Goal: Transaction & Acquisition: Purchase product/service

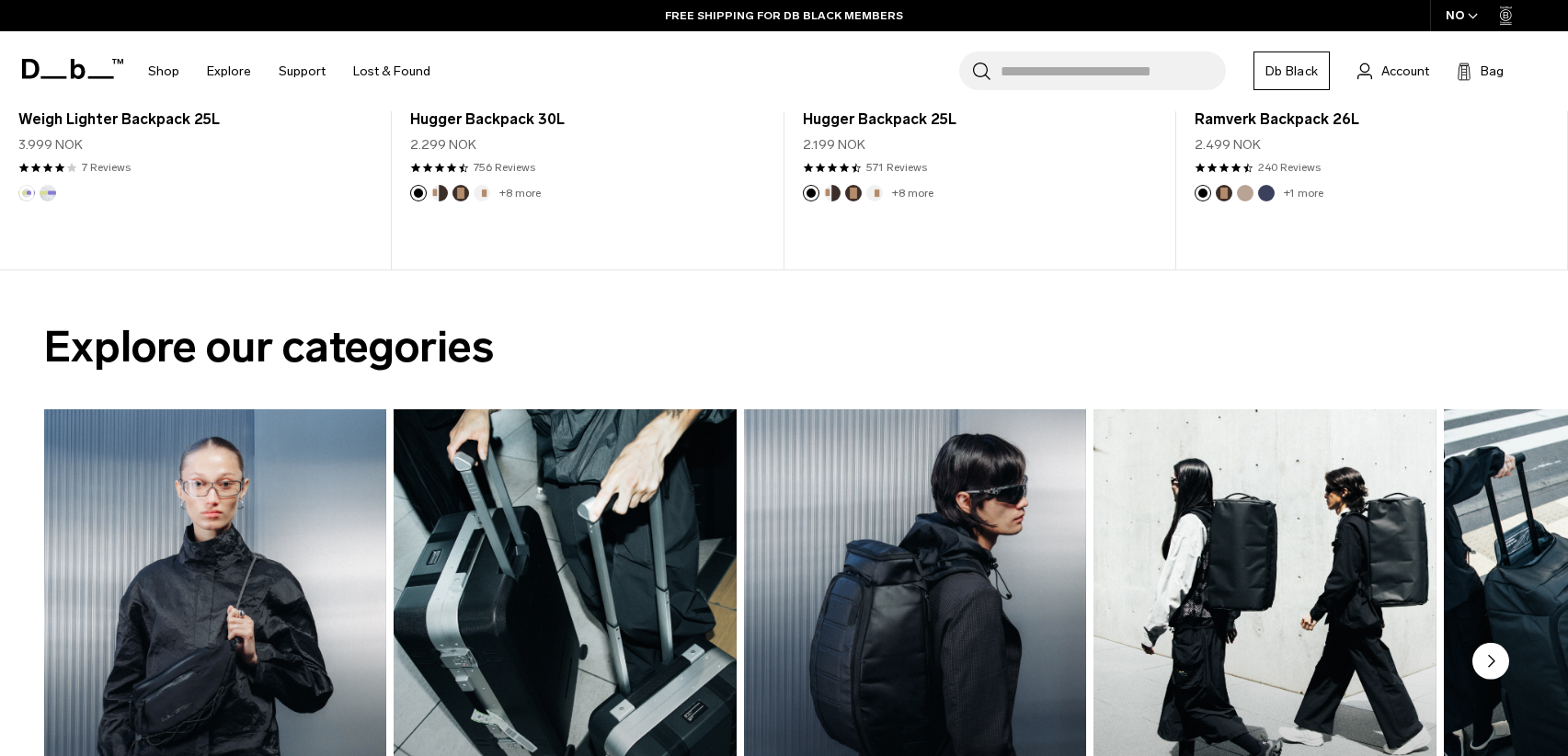
scroll to position [1663, 0]
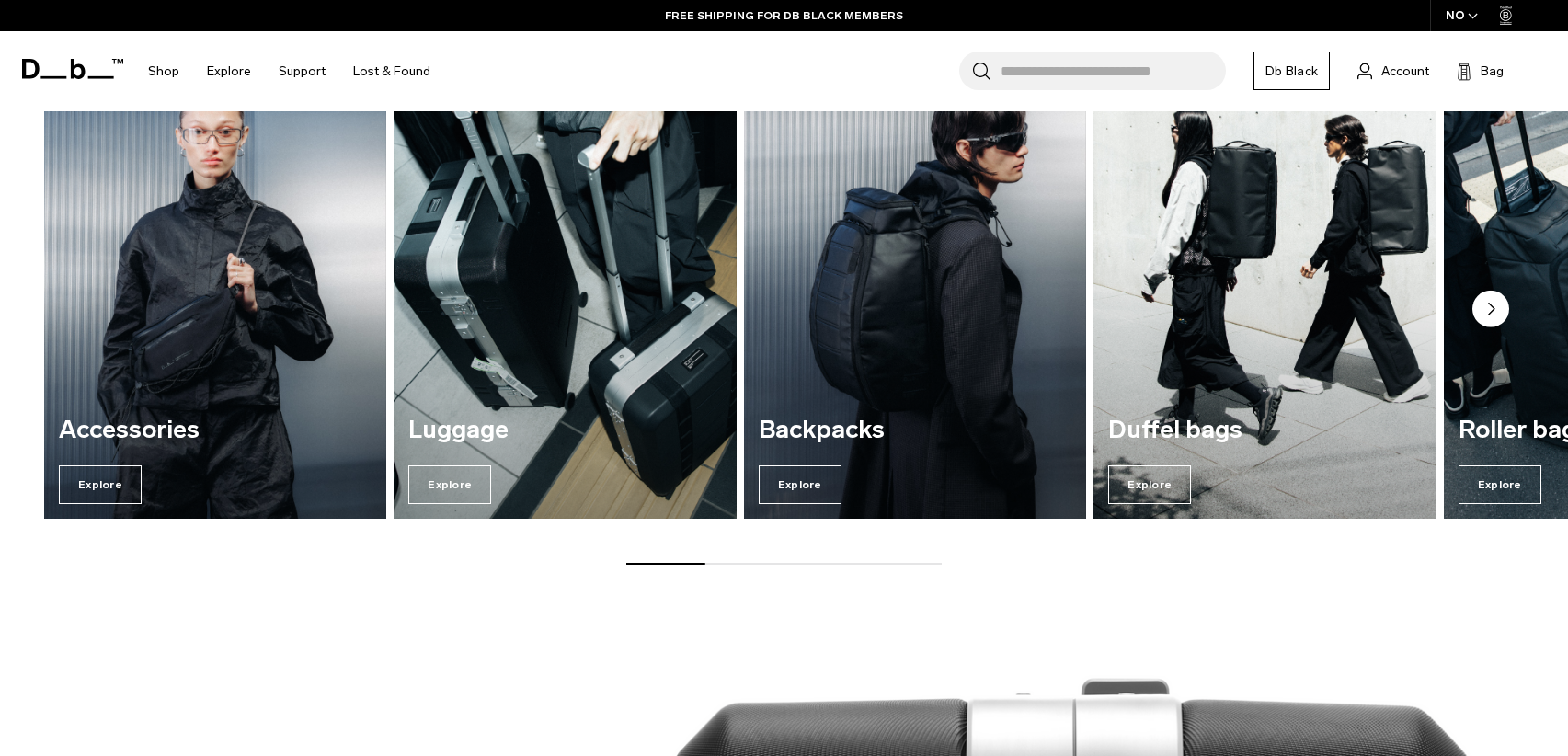
click at [1477, 301] on circle "Next slide" at bounding box center [1491, 309] width 37 height 37
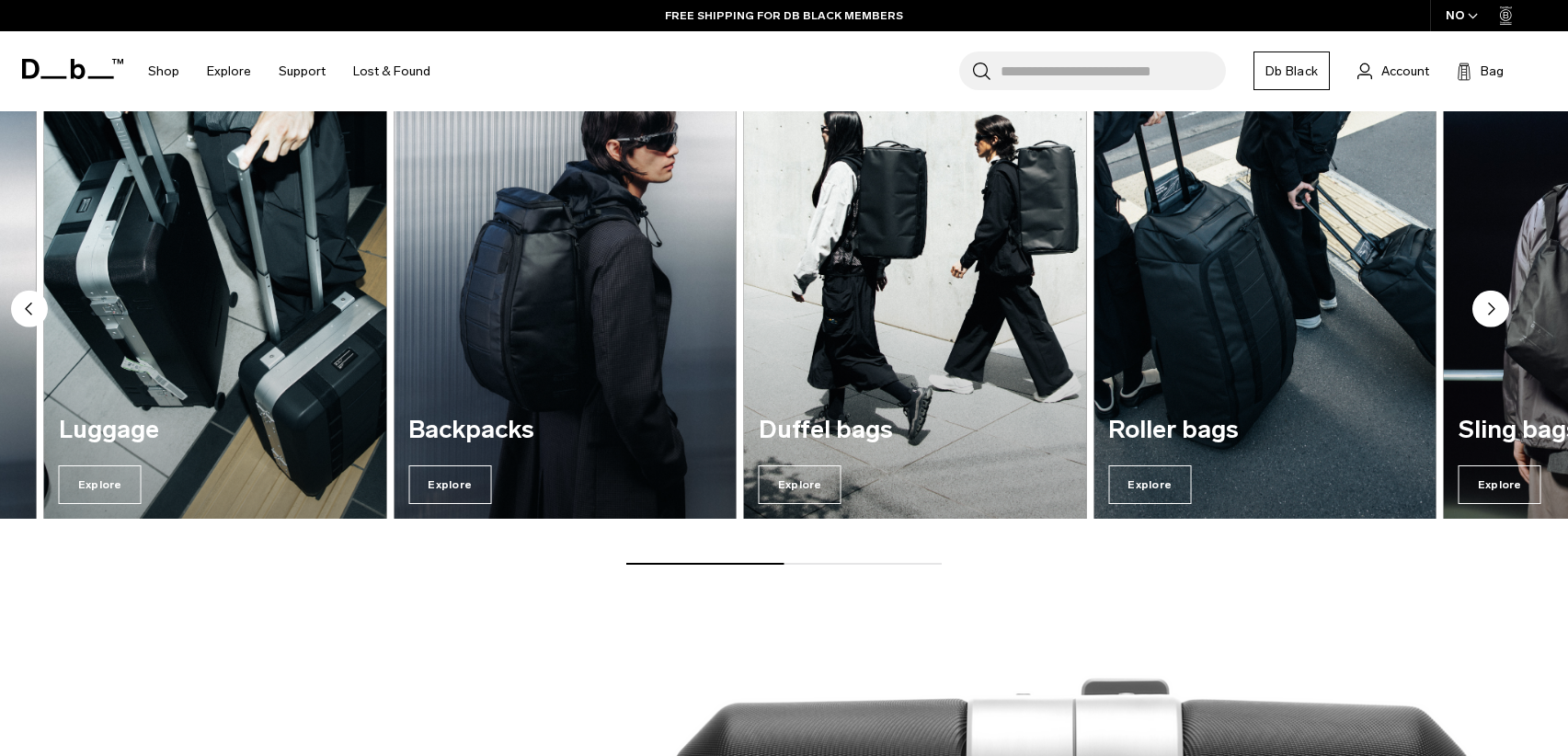
click at [1477, 301] on circle "Next slide" at bounding box center [1491, 309] width 37 height 37
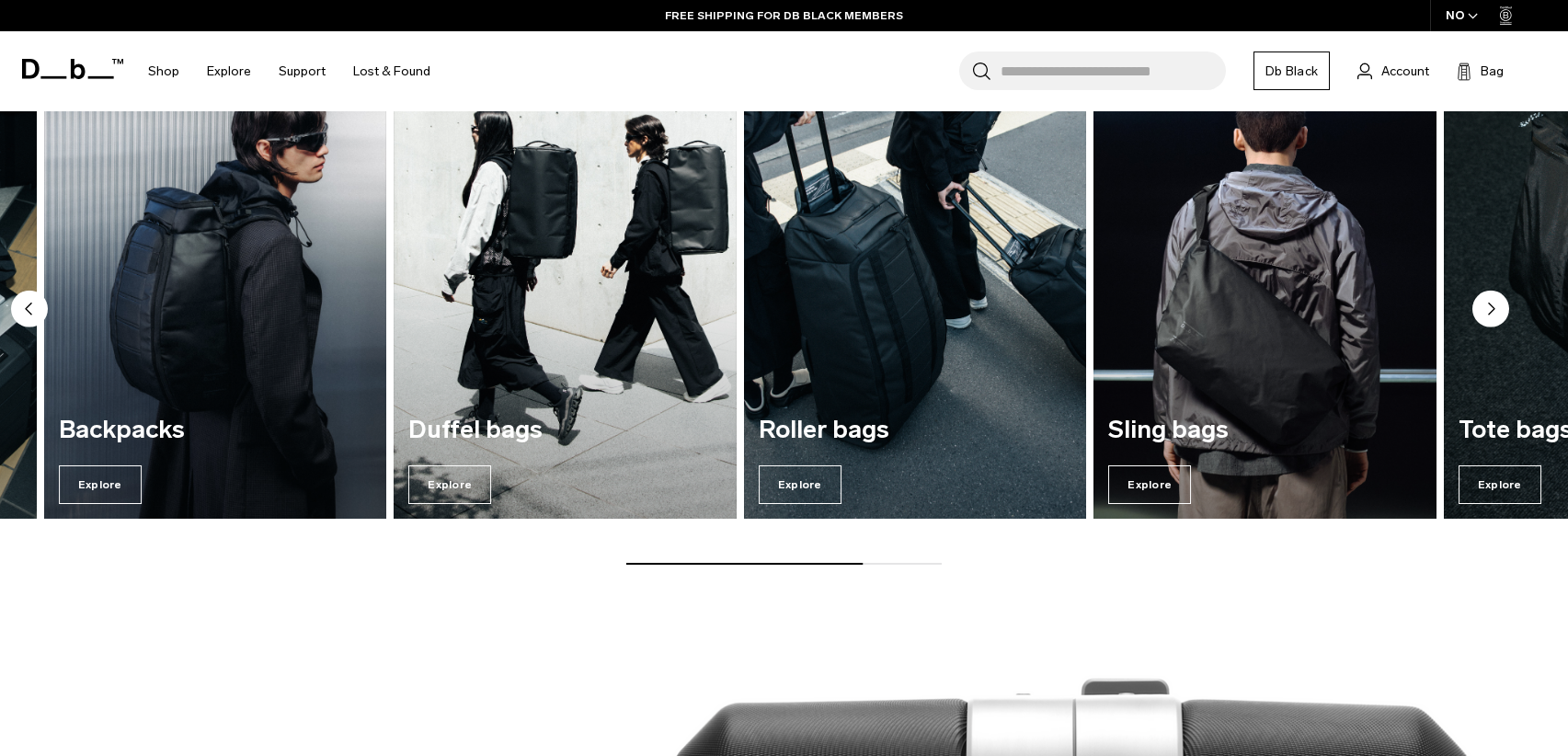
click at [1477, 301] on circle "Next slide" at bounding box center [1491, 309] width 37 height 37
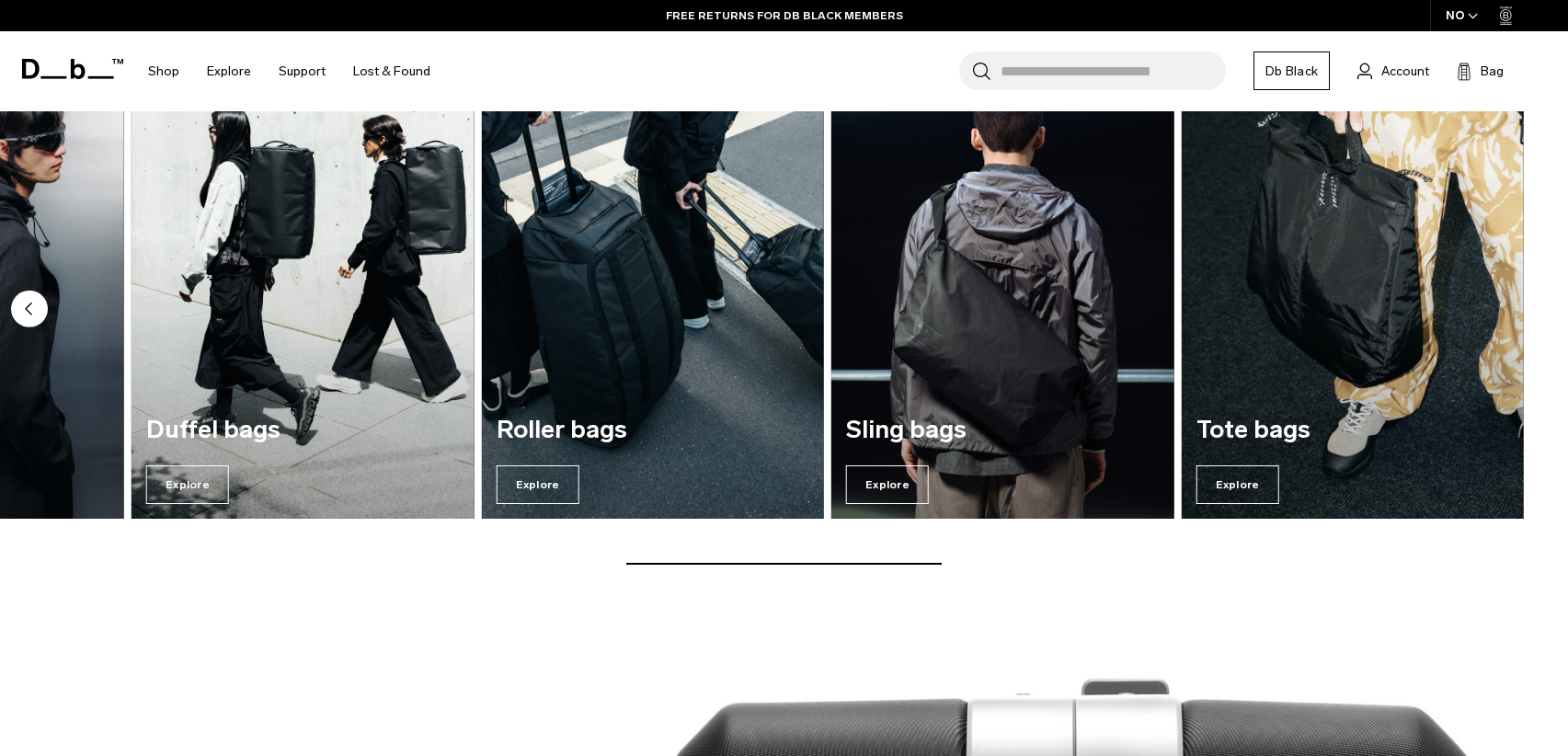
click at [1477, 301] on div "Accessories Explore Luggage Explore Backpacks Explore Duffel bags Explore" at bounding box center [784, 311] width 1568 height 508
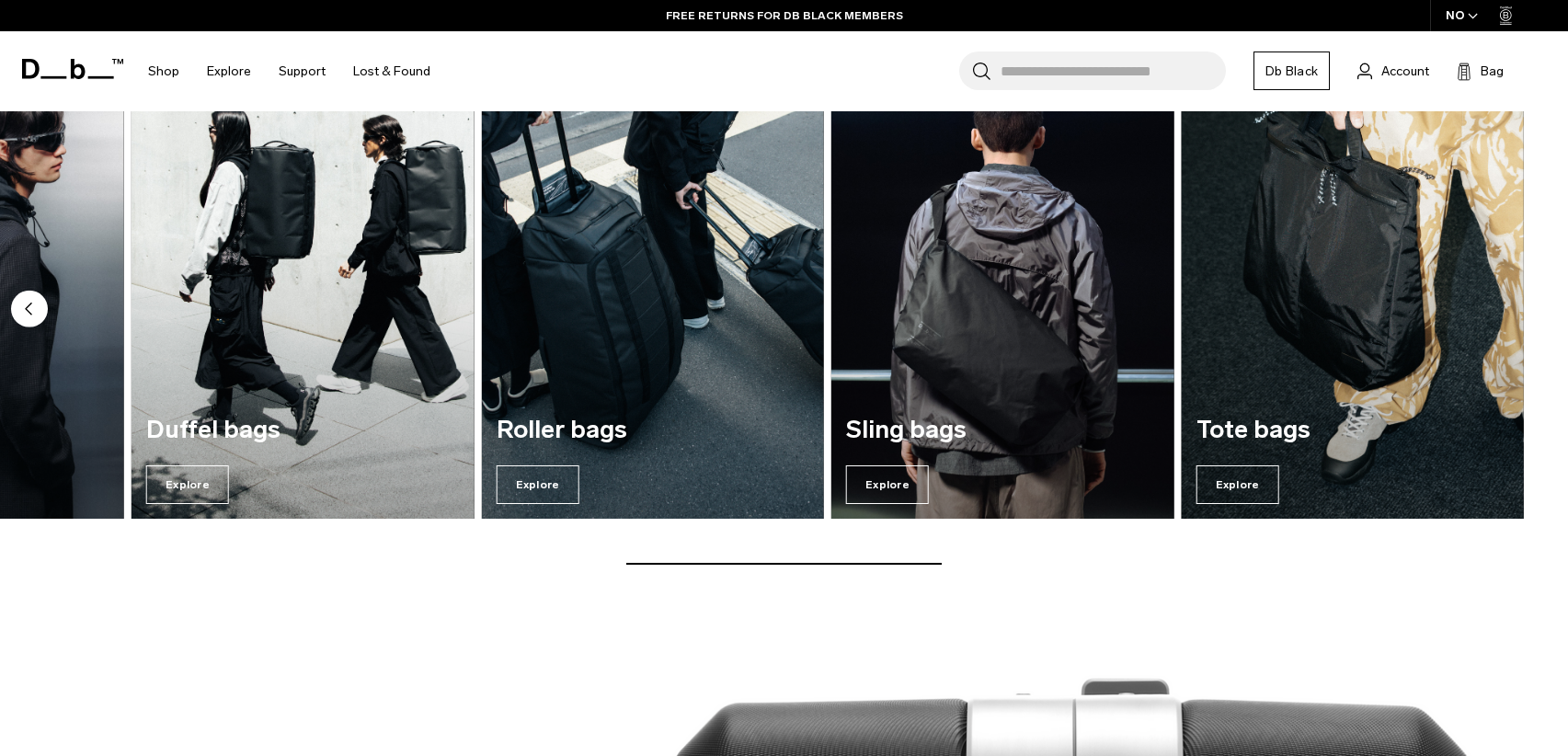
click at [1291, 469] on div "Tote bags Explore" at bounding box center [1353, 460] width 342 height 118
click at [1222, 488] on span "Explore" at bounding box center [1237, 485] width 83 height 39
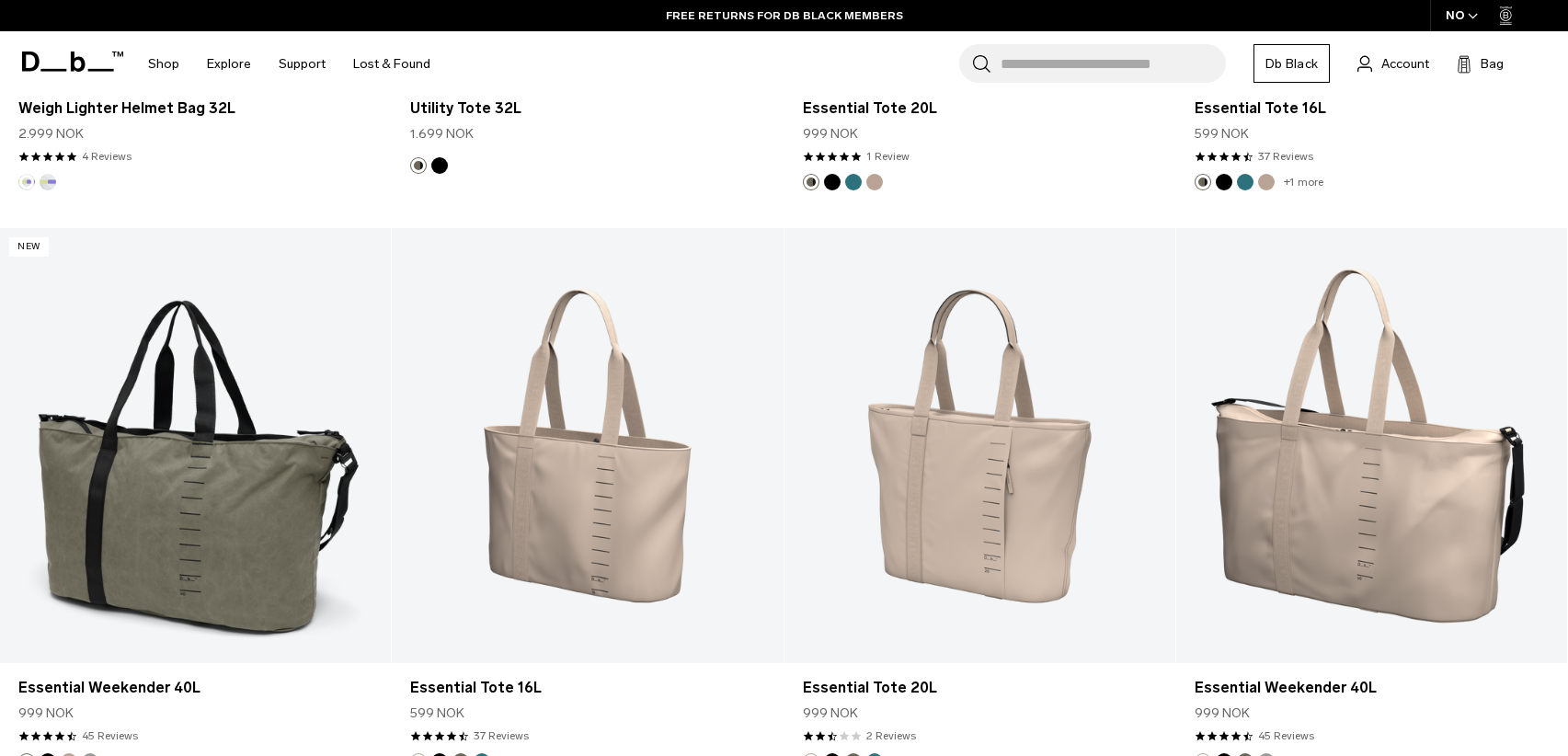
scroll to position [470, 0]
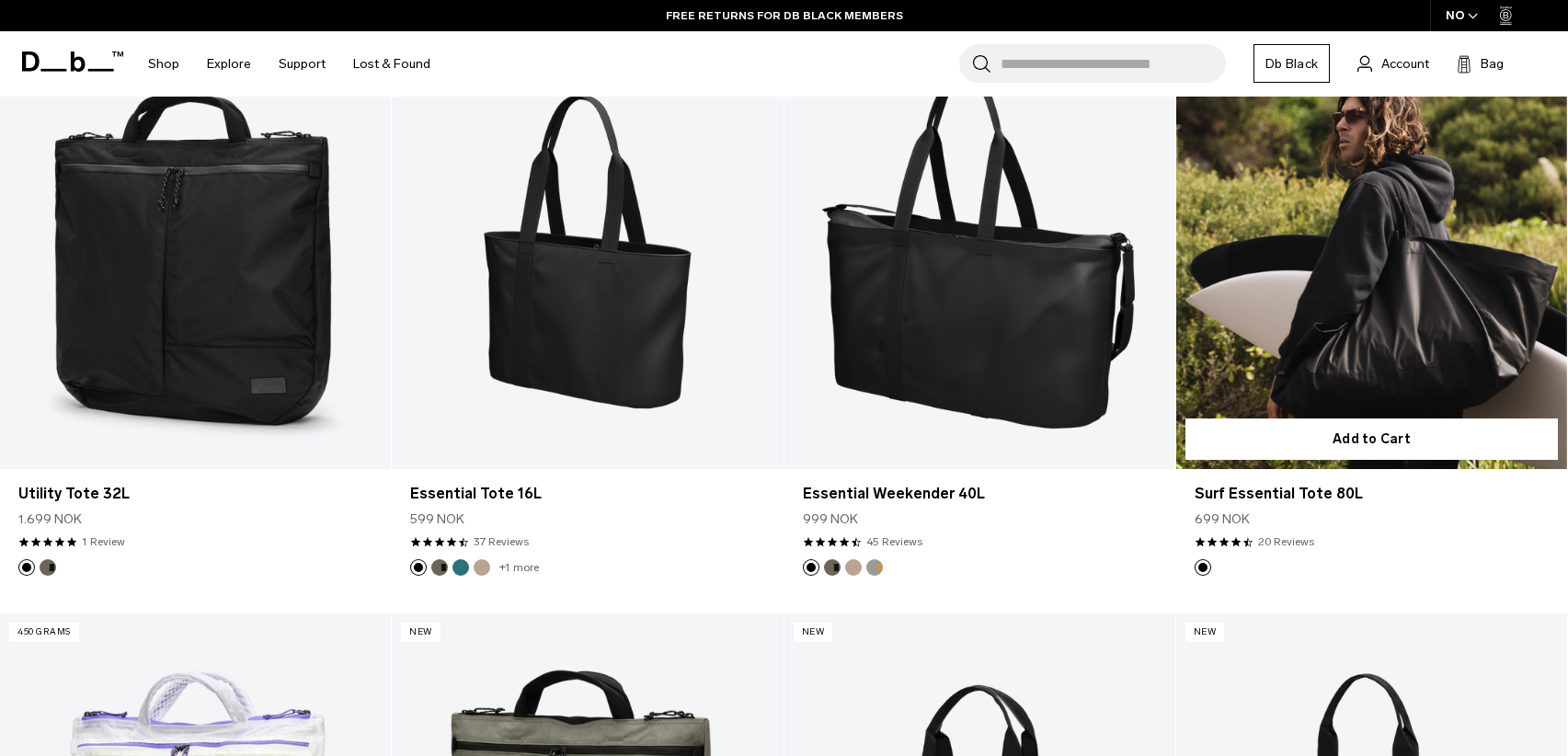
click at [1340, 367] on link "Surf Essential Tote 80L" at bounding box center [1372, 252] width 391 height 435
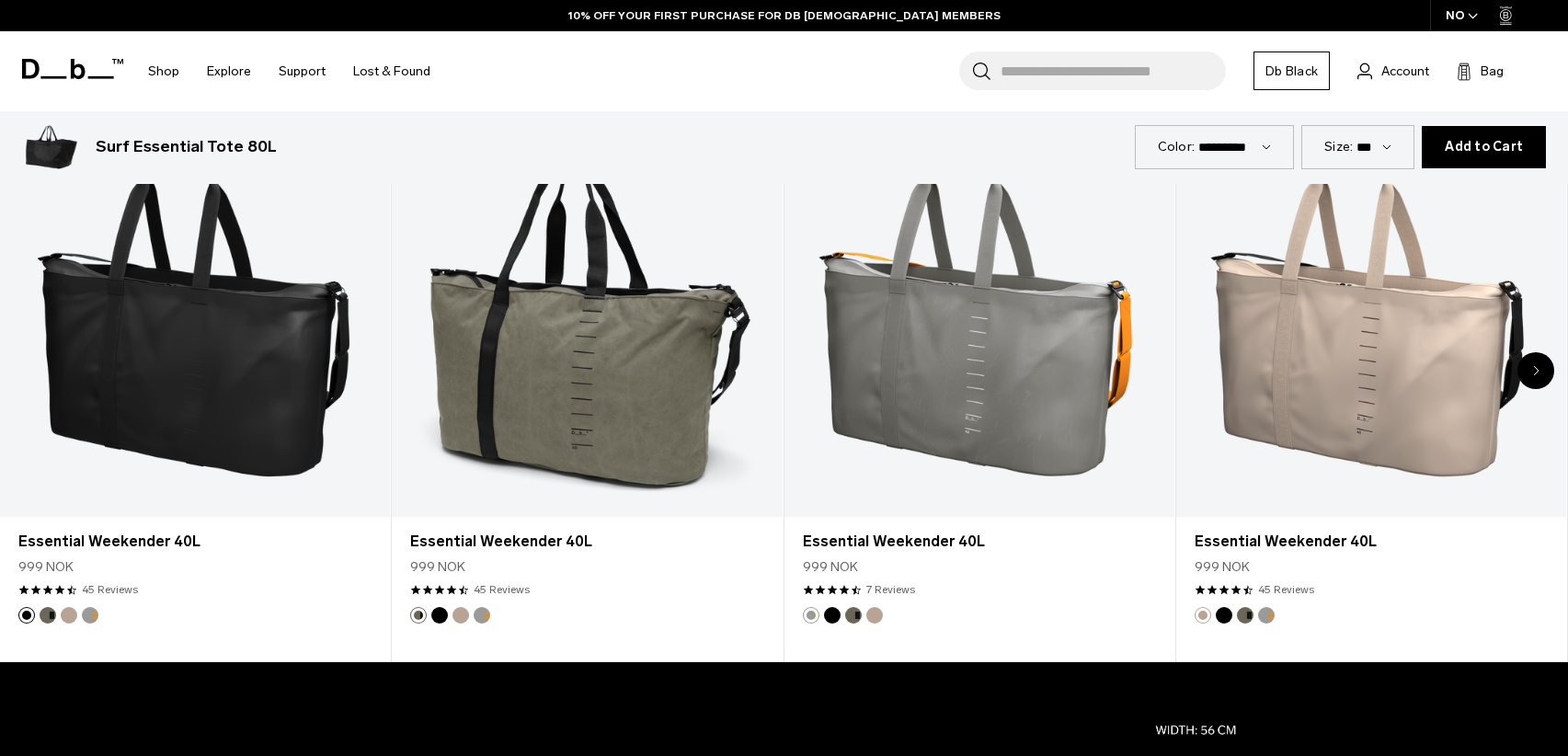
scroll to position [184, 0]
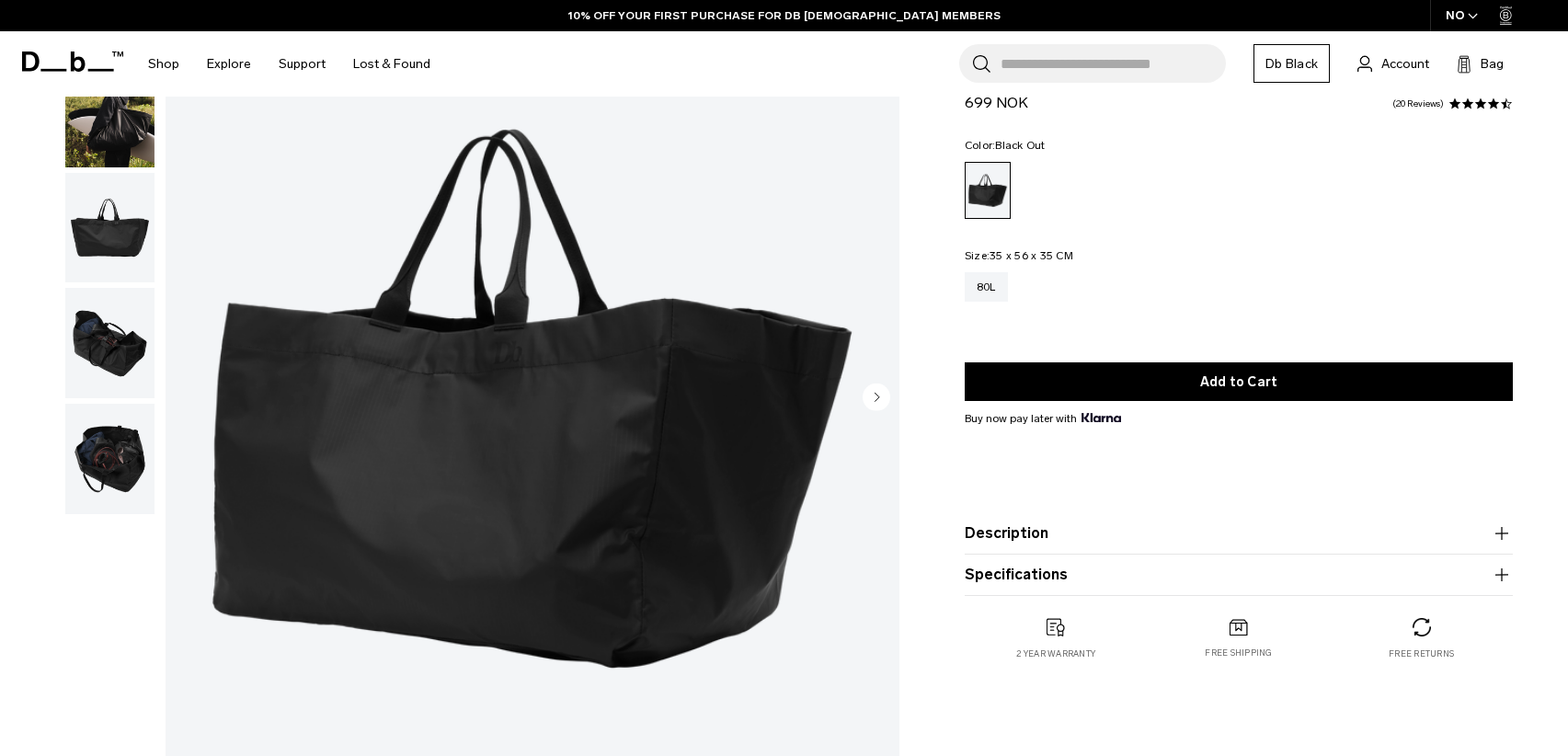
click at [128, 241] on img "button" at bounding box center [110, 228] width 89 height 111
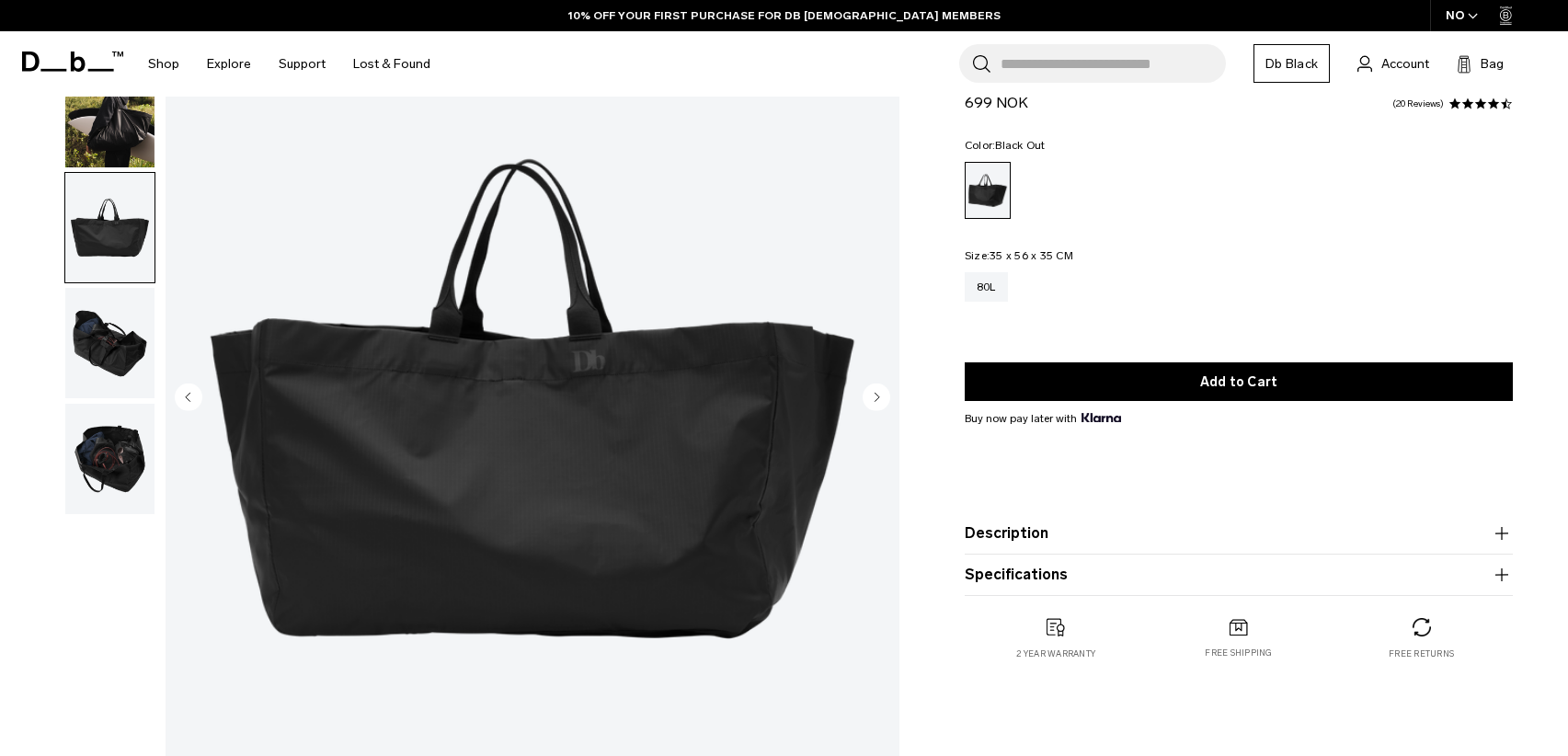
click at [123, 338] on img "button" at bounding box center [110, 343] width 89 height 111
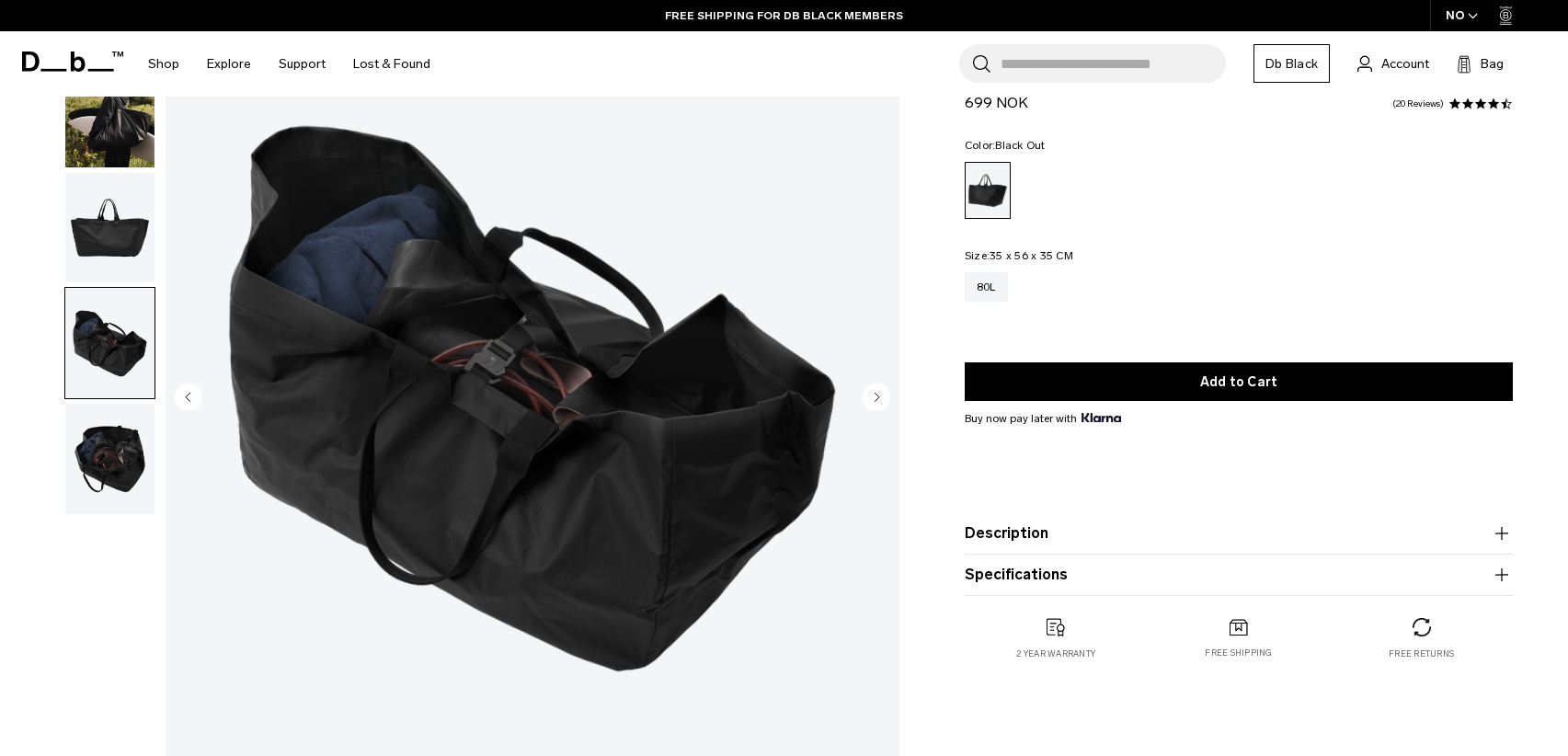
click at [121, 453] on img "button" at bounding box center [110, 459] width 89 height 111
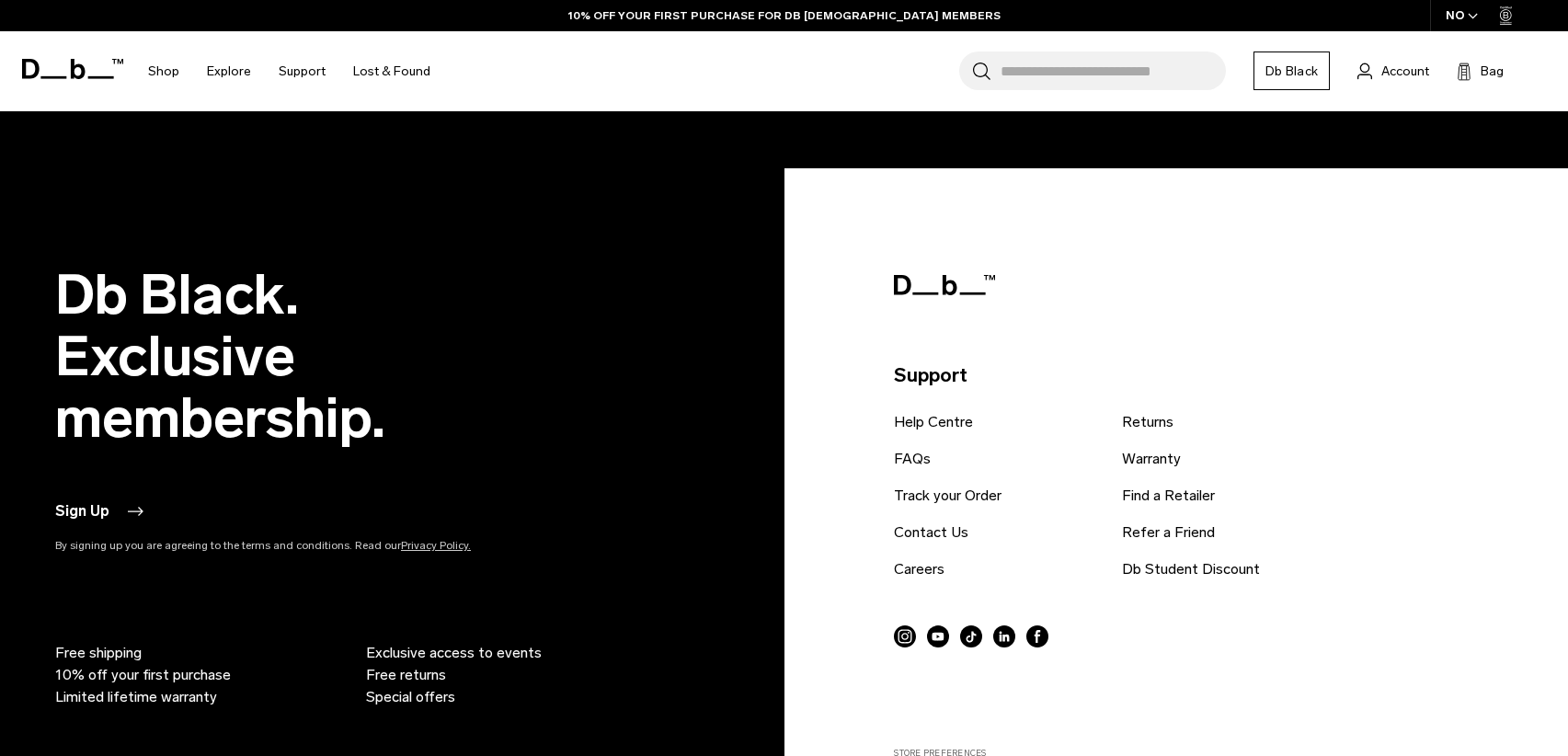
scroll to position [4306, 0]
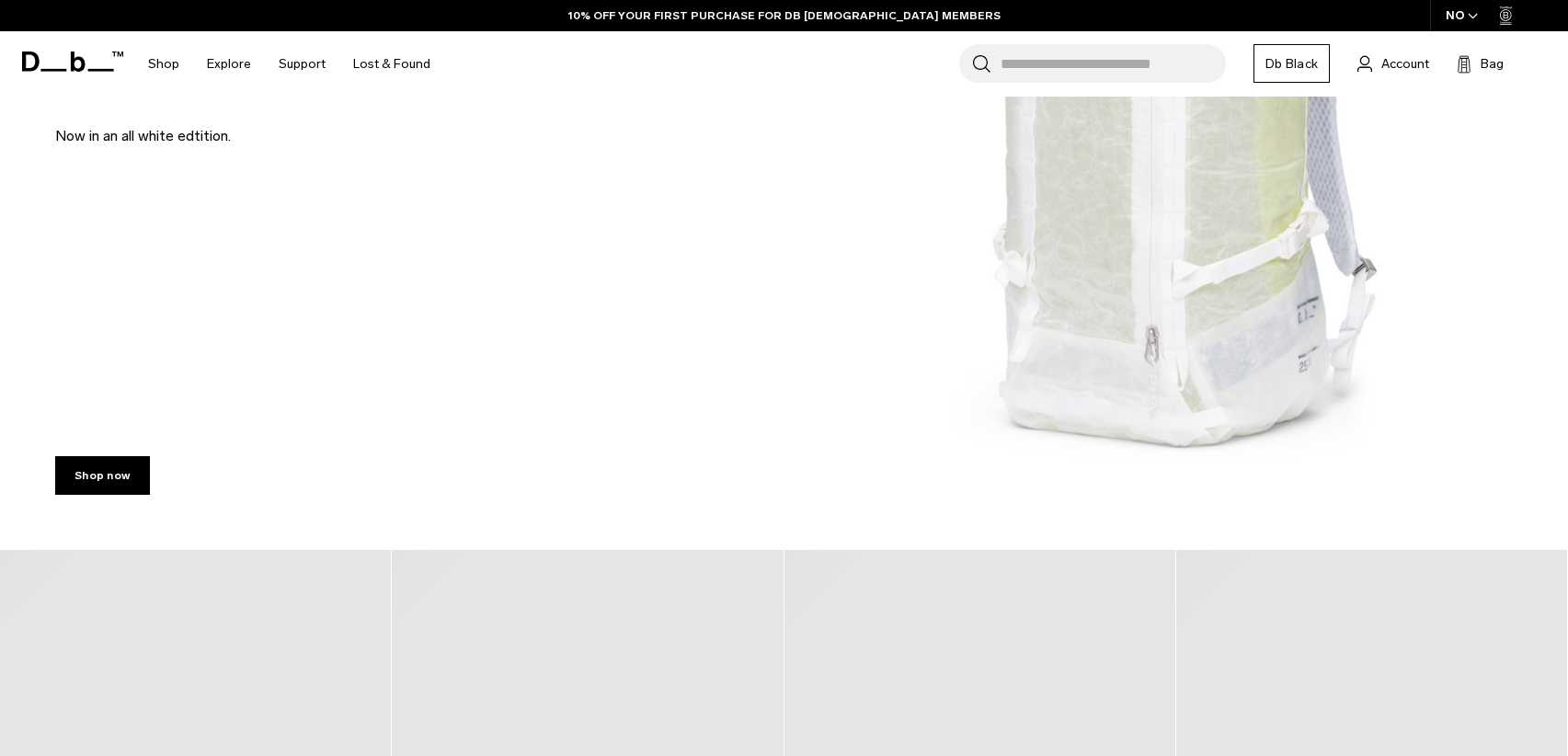
scroll to position [884, 0]
